Goal: Use online tool/utility: Utilize a website feature to perform a specific function

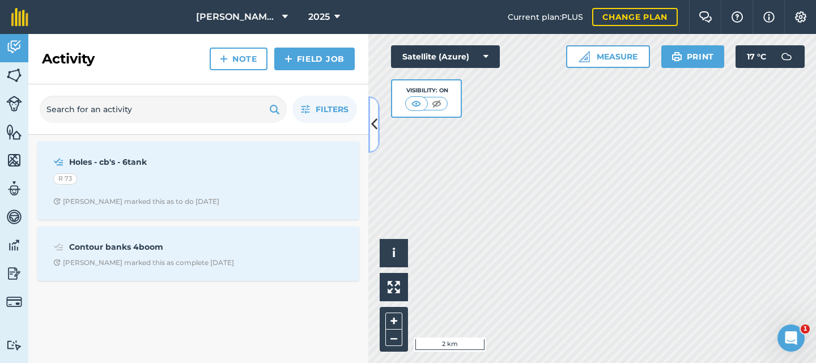
click at [375, 125] on icon at bounding box center [374, 124] width 6 height 20
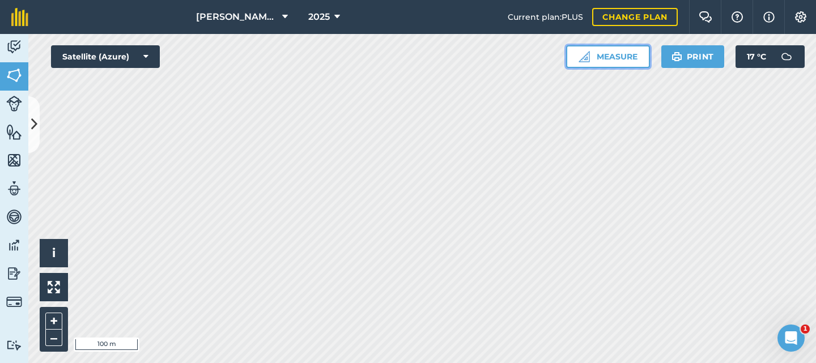
click at [604, 53] on button "Measure" at bounding box center [608, 56] width 84 height 23
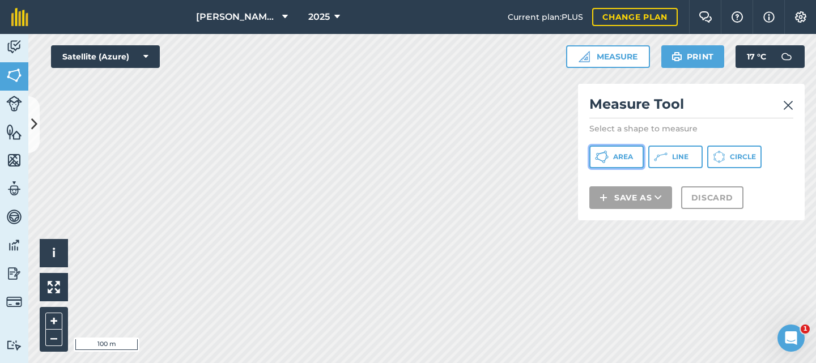
click at [623, 156] on span "Area" at bounding box center [623, 156] width 20 height 9
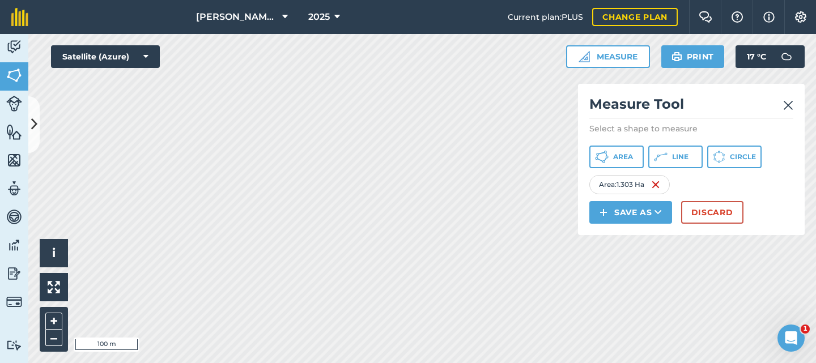
click at [788, 103] on img at bounding box center [788, 106] width 10 height 14
